Goal: Information Seeking & Learning: Learn about a topic

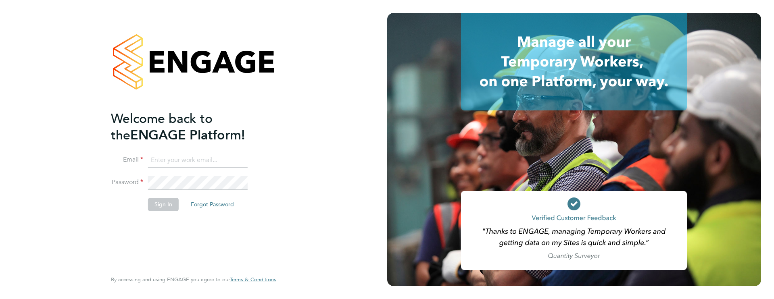
type input "[PERSON_NAME][EMAIL_ADDRESS][PERSON_NAME][DOMAIN_NAME]"
click at [154, 206] on button "Sign In" at bounding box center [163, 204] width 31 height 13
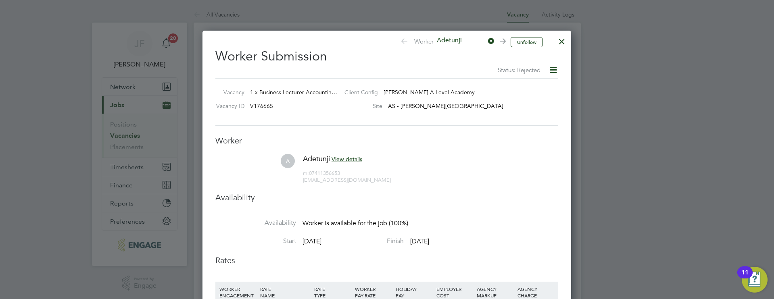
click at [565, 37] on div at bounding box center [561, 39] width 15 height 15
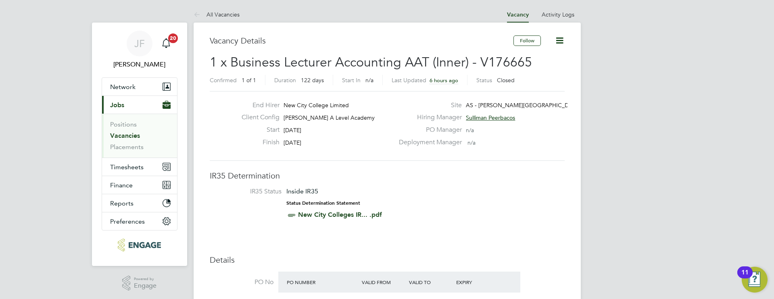
click at [133, 135] on link "Vacancies" at bounding box center [125, 136] width 30 height 8
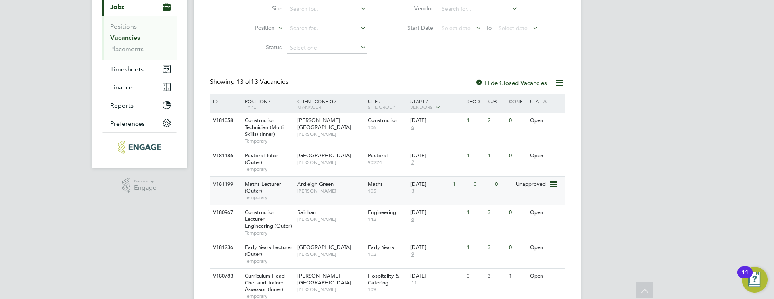
click at [412, 191] on span "3" at bounding box center [412, 191] width 5 height 7
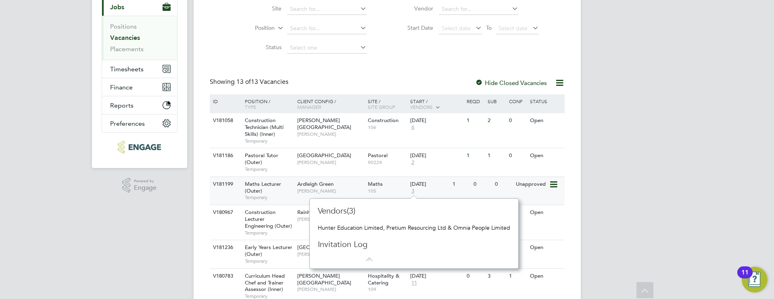
click at [285, 188] on div "Maths Lecturer (Outer) Temporary" at bounding box center [267, 191] width 56 height 28
